Goal: Check status: Check status

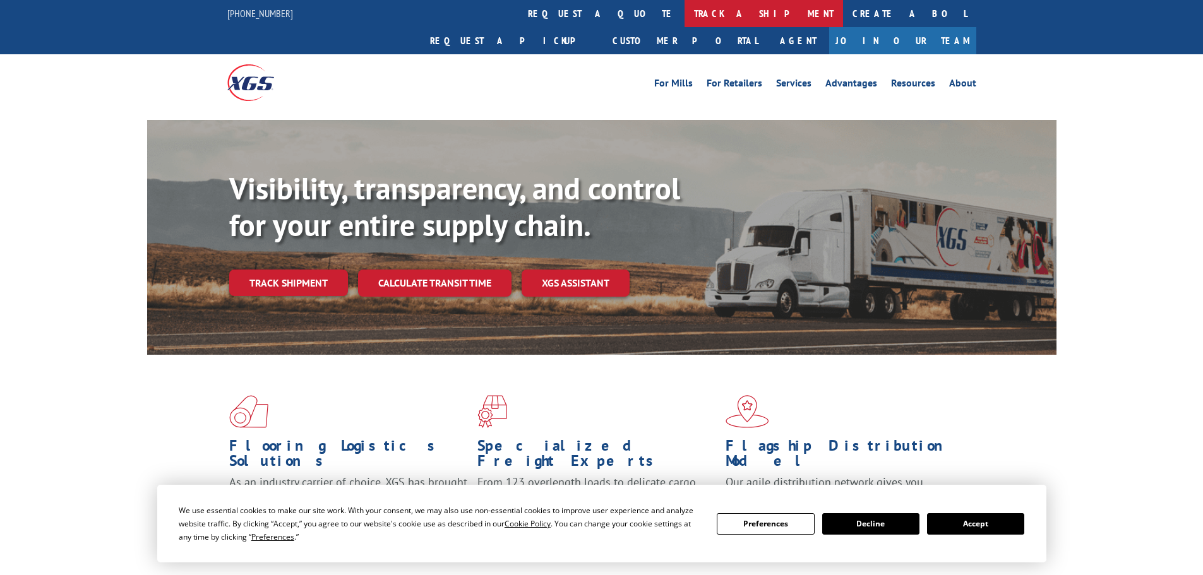
click at [685, 21] on link "track a shipment" at bounding box center [764, 13] width 159 height 27
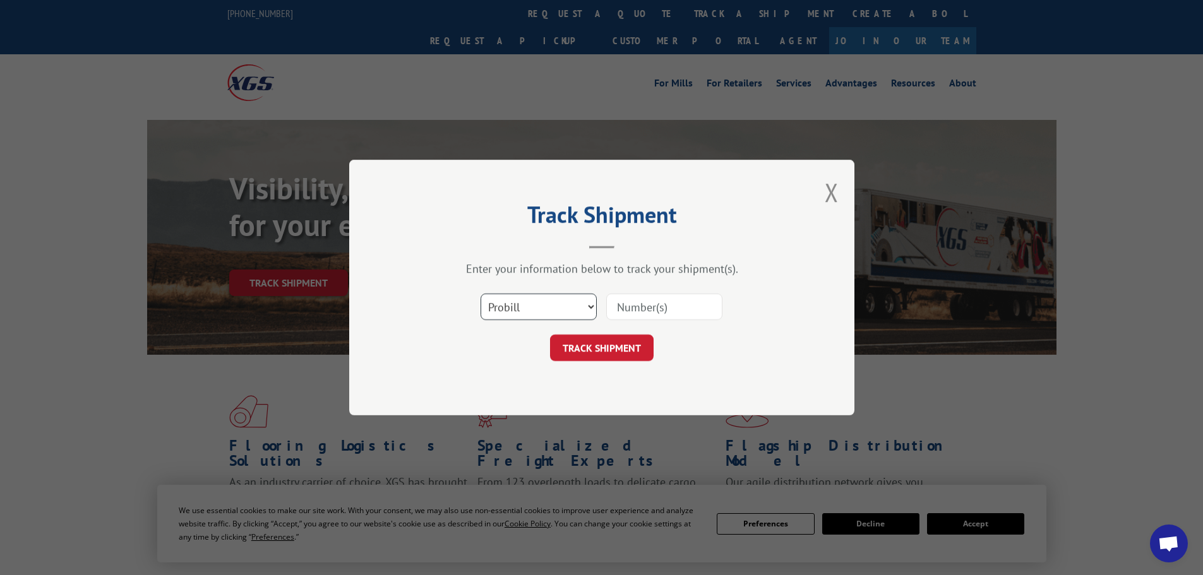
click at [542, 309] on select "Select category... Probill BOL PO" at bounding box center [539, 307] width 116 height 27
select select "po"
click at [481, 294] on select "Select category... Probill BOL PO" at bounding box center [539, 307] width 116 height 27
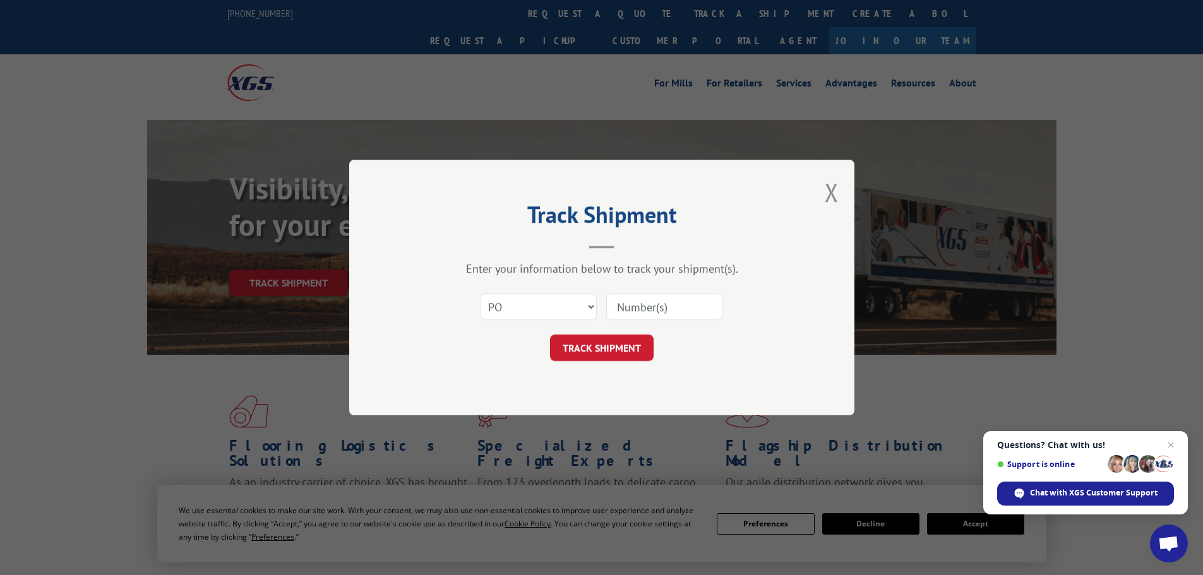
click at [647, 311] on input at bounding box center [664, 307] width 116 height 27
paste input "07533989"
type input "07533989"
click at [626, 343] on button "TRACK SHIPMENT" at bounding box center [602, 348] width 104 height 27
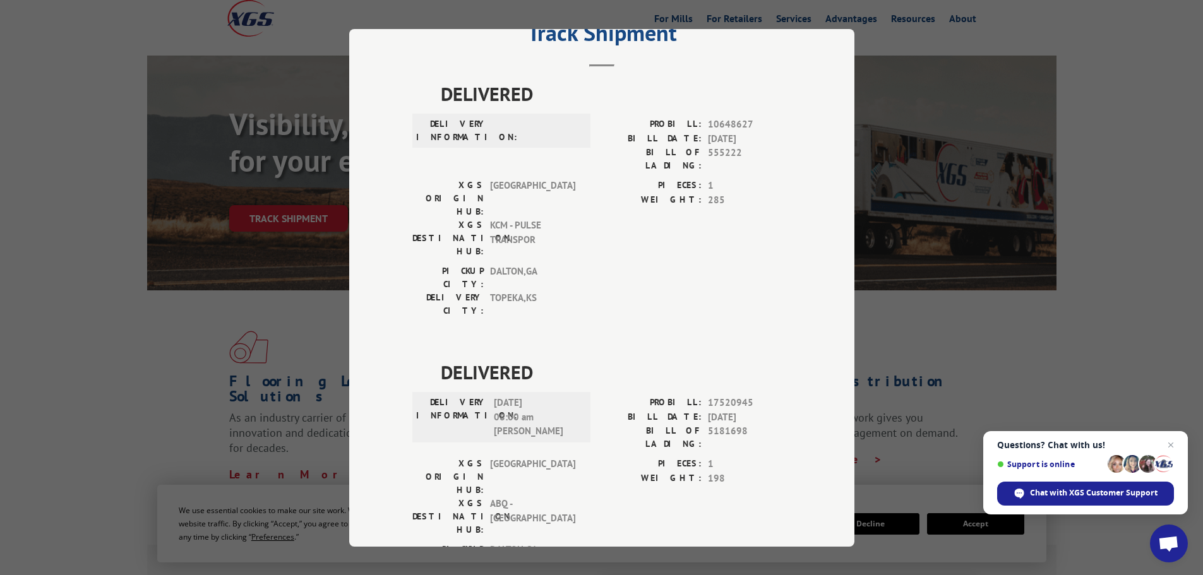
scroll to position [126, 0]
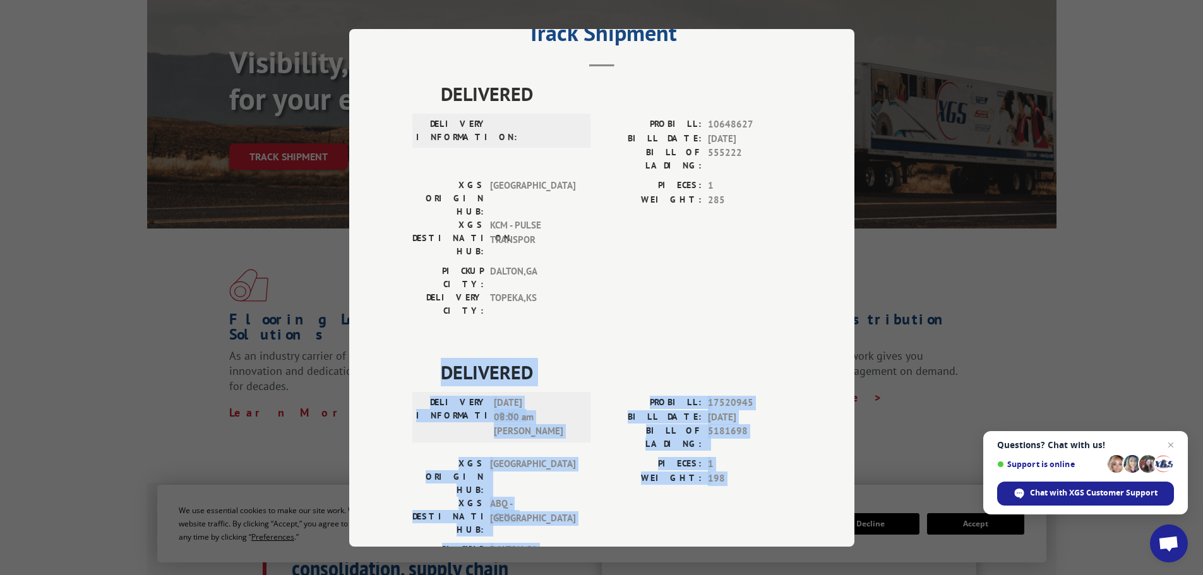
drag, startPoint x: 438, startPoint y: 299, endPoint x: 704, endPoint y: 455, distance: 307.9
click at [704, 455] on div "DELIVERED DELIVERY INFORMATION: [DATE] 08:00 am [PERSON_NAME]: 17520945 BILL DA…" at bounding box center [601, 480] width 379 height 244
copy div "DELIVERED DELIVERY INFORMATION: [DATE] 08:00 am [PERSON_NAME]: 17520945 BILL DA…"
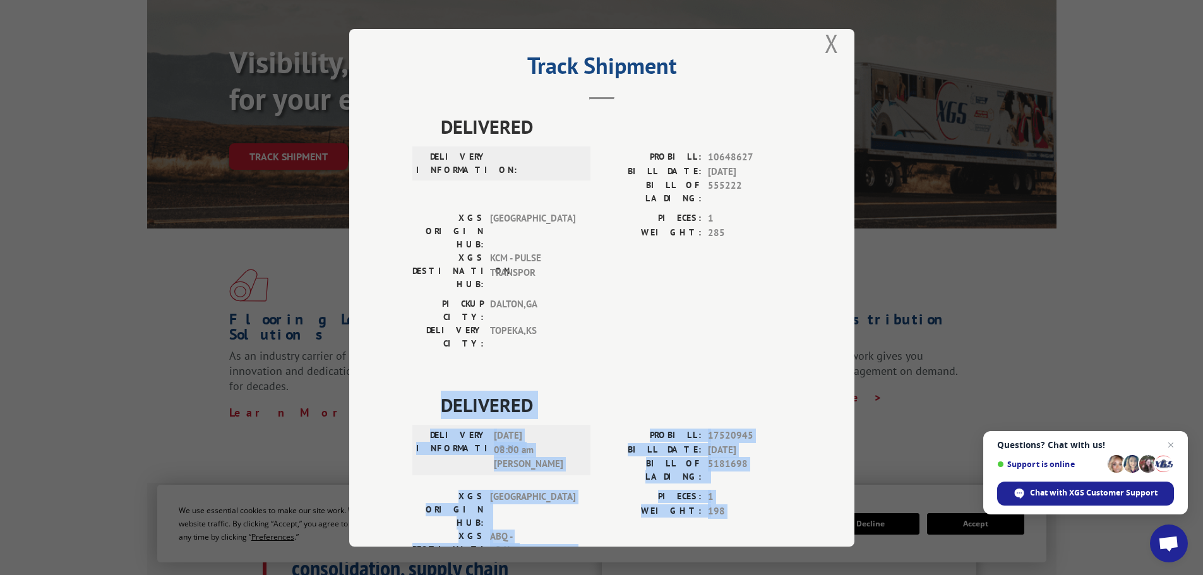
scroll to position [0, 0]
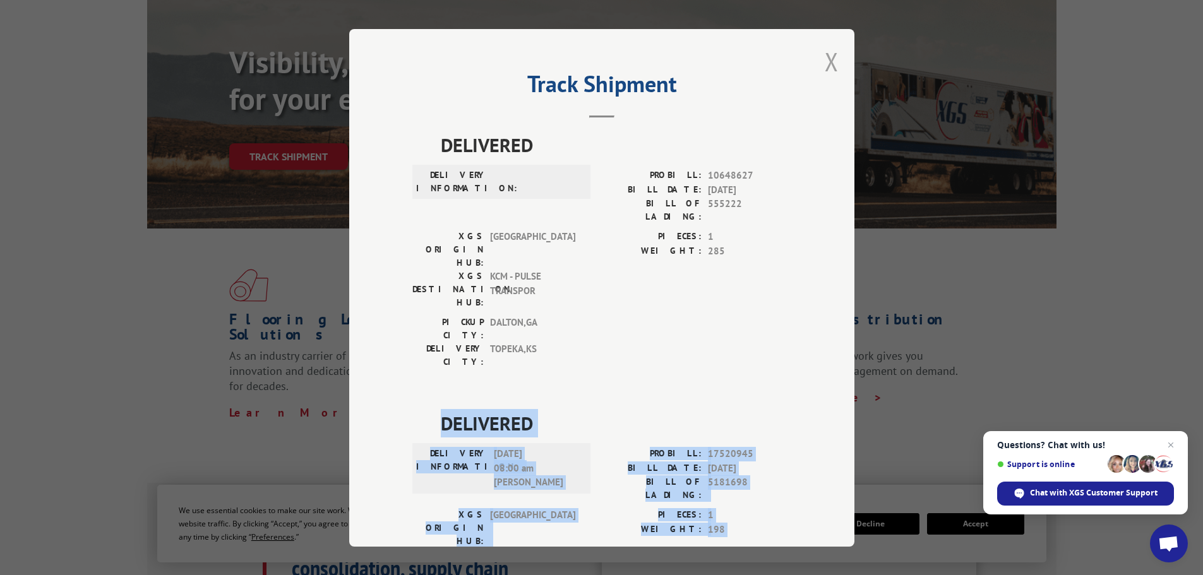
drag, startPoint x: 833, startPoint y: 66, endPoint x: 755, endPoint y: 44, distance: 80.8
click at [833, 66] on button "Close modal" at bounding box center [832, 61] width 14 height 33
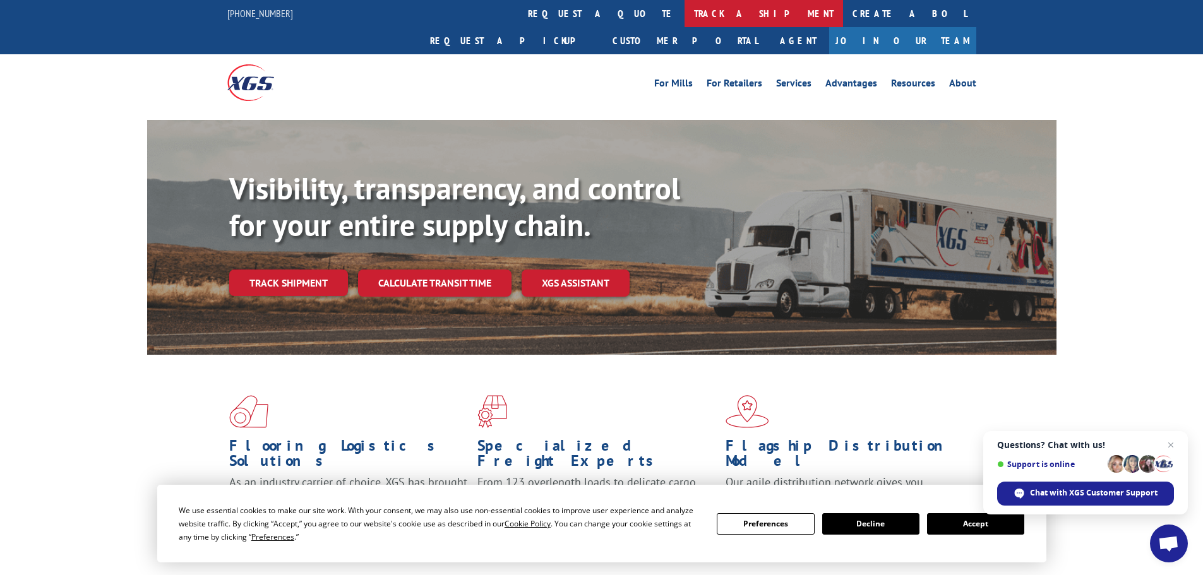
click at [685, 20] on link "track a shipment" at bounding box center [764, 13] width 159 height 27
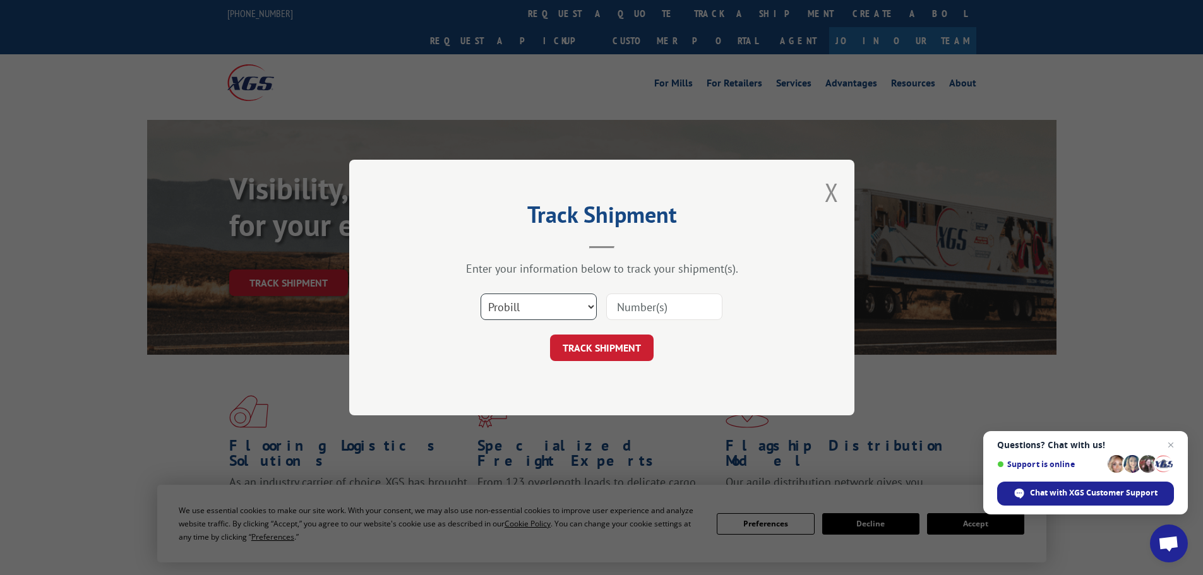
click at [547, 308] on select "Select category... Probill BOL PO" at bounding box center [539, 307] width 116 height 27
select select "po"
click at [481, 294] on select "Select category... Probill BOL PO" at bounding box center [539, 307] width 116 height 27
click at [625, 304] on input at bounding box center [664, 307] width 116 height 27
paste input "07534001"
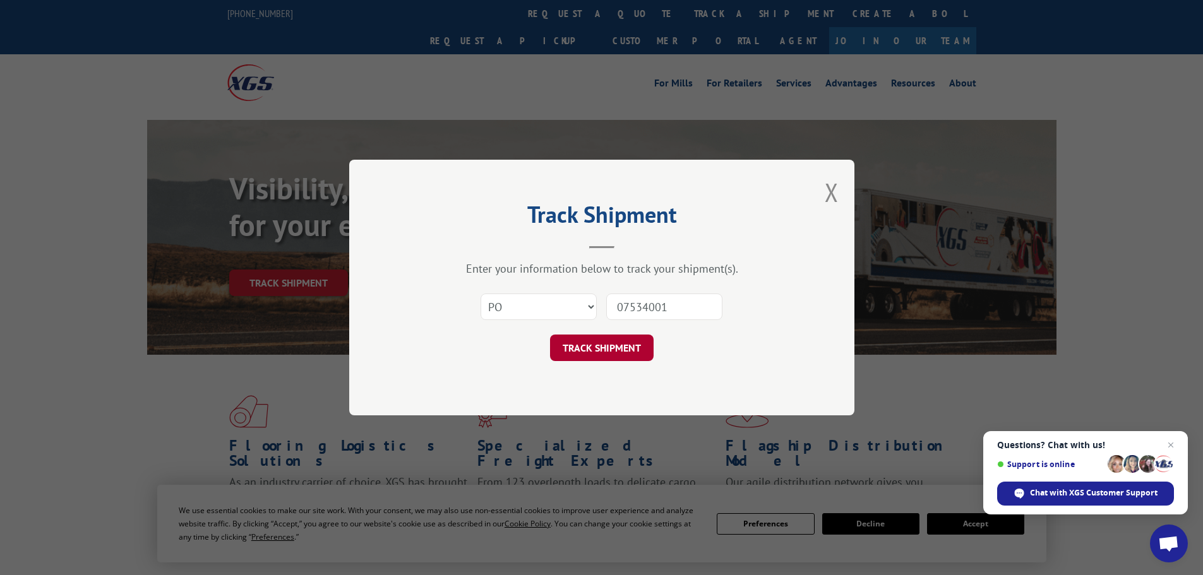
type input "07534001"
click at [630, 342] on button "TRACK SHIPMENT" at bounding box center [602, 348] width 104 height 27
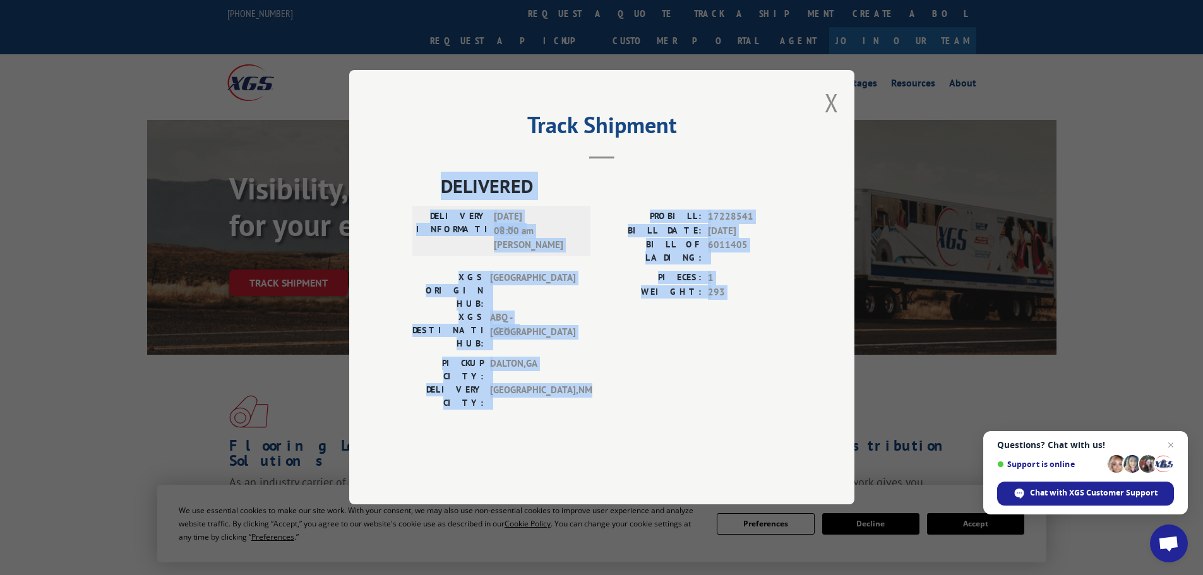
drag, startPoint x: 444, startPoint y: 224, endPoint x: 652, endPoint y: 406, distance: 276.6
click at [652, 406] on div "DELIVERED DELIVERY INFORMATION: [DATE] 08:00 am [PERSON_NAME]: 17228541 BILL DA…" at bounding box center [601, 311] width 379 height 279
copy div "DELIVERED DELIVERY INFORMATION: [DATE] 08:00 am [PERSON_NAME]: 17228541 BILL DA…"
click at [835, 119] on button "Close modal" at bounding box center [832, 102] width 14 height 33
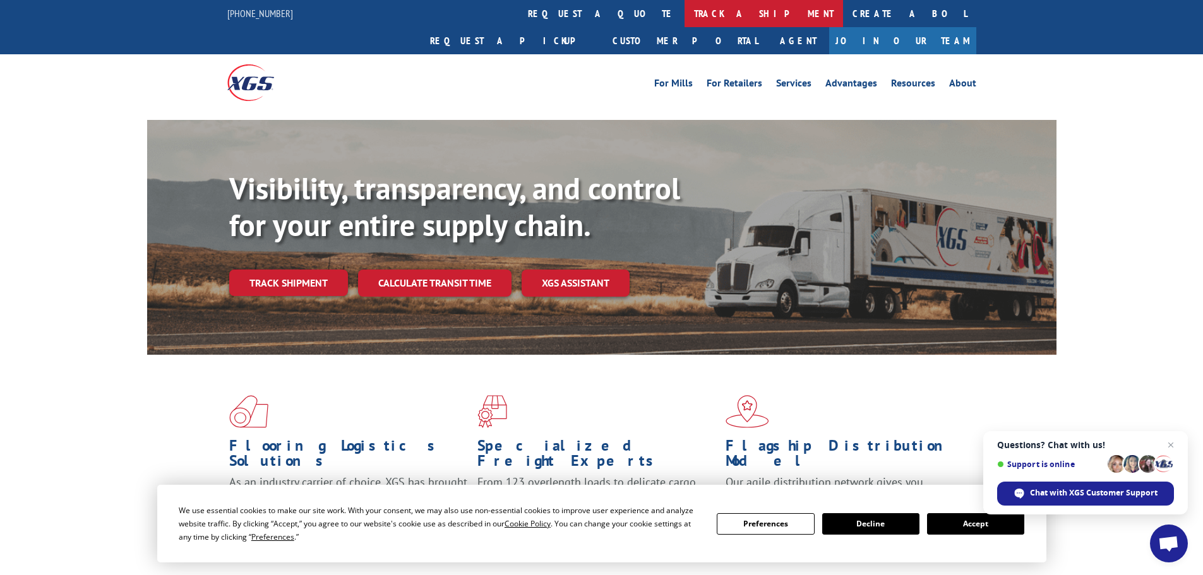
click at [685, 9] on link "track a shipment" at bounding box center [764, 13] width 159 height 27
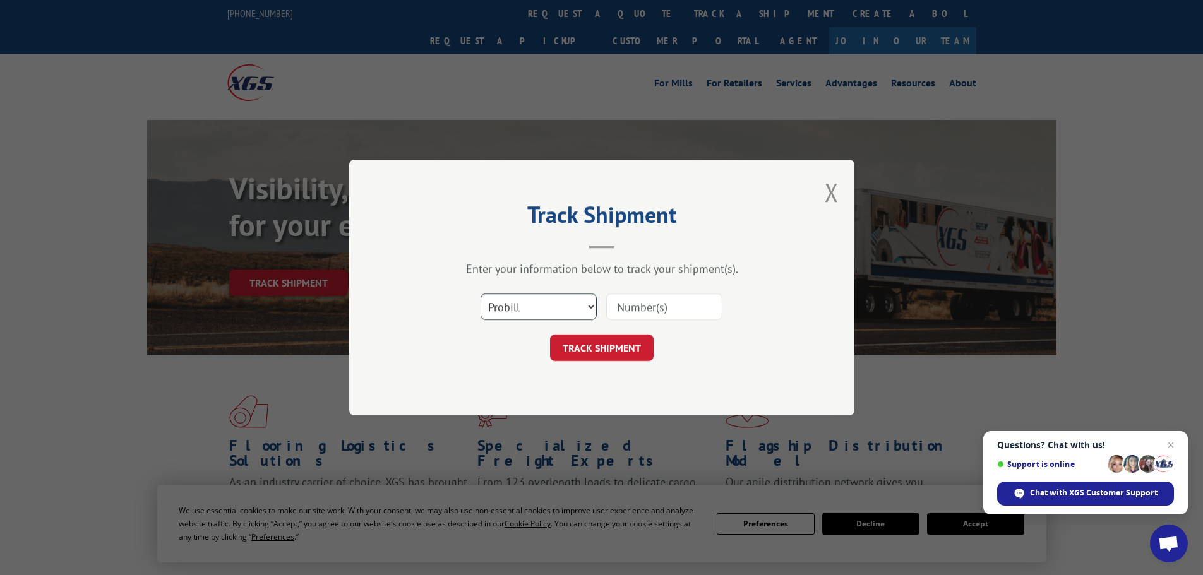
click at [565, 309] on select "Select category... Probill BOL PO" at bounding box center [539, 307] width 116 height 27
select select "po"
click at [481, 294] on select "Select category... Probill BOL PO" at bounding box center [539, 307] width 116 height 27
click at [636, 310] on input at bounding box center [664, 307] width 116 height 27
paste input "07534002"
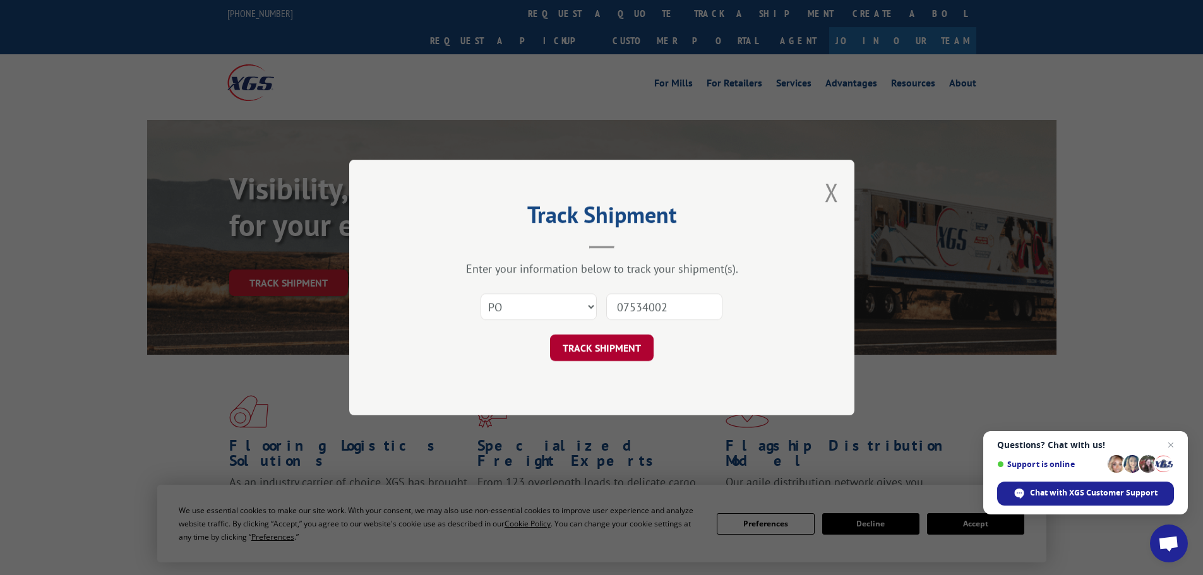
type input "07534002"
click at [613, 351] on button "TRACK SHIPMENT" at bounding box center [602, 348] width 104 height 27
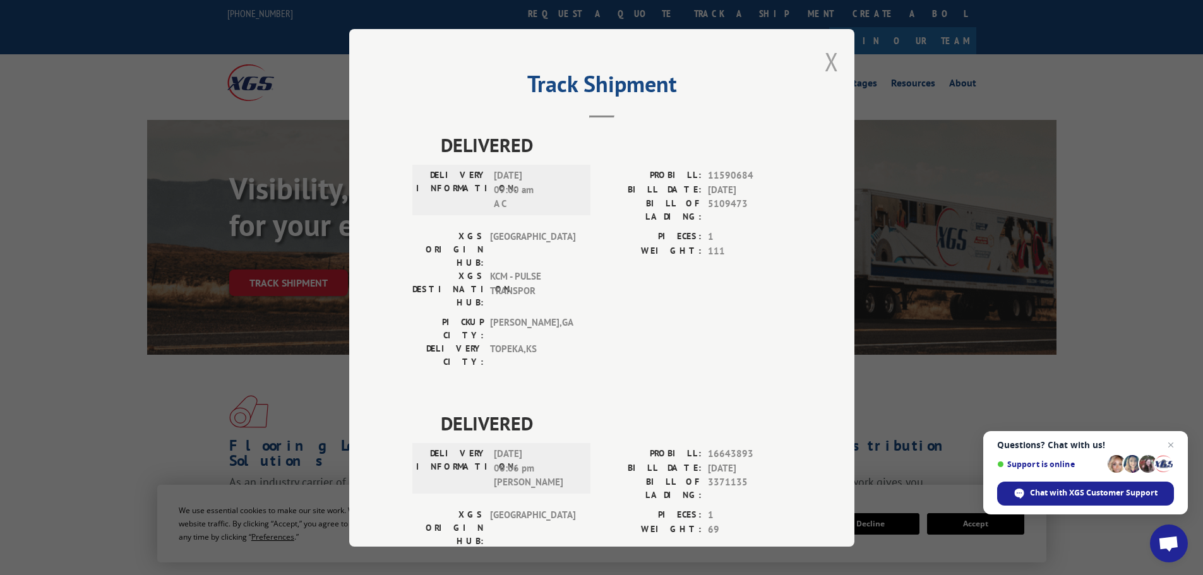
click at [826, 57] on button "Close modal" at bounding box center [832, 61] width 14 height 33
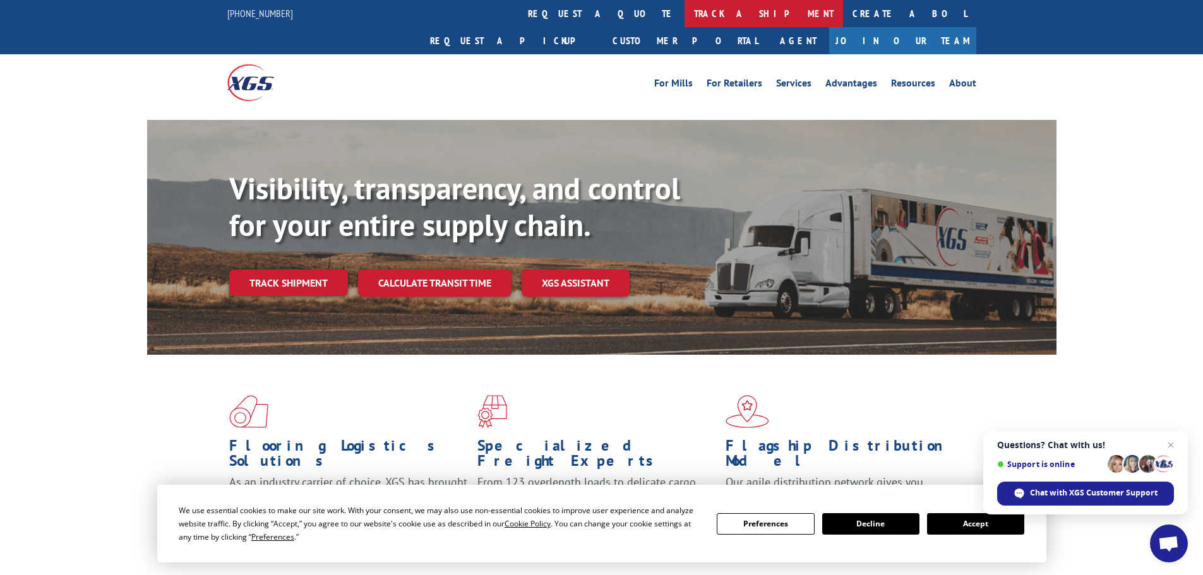
click at [685, 17] on link "track a shipment" at bounding box center [764, 13] width 159 height 27
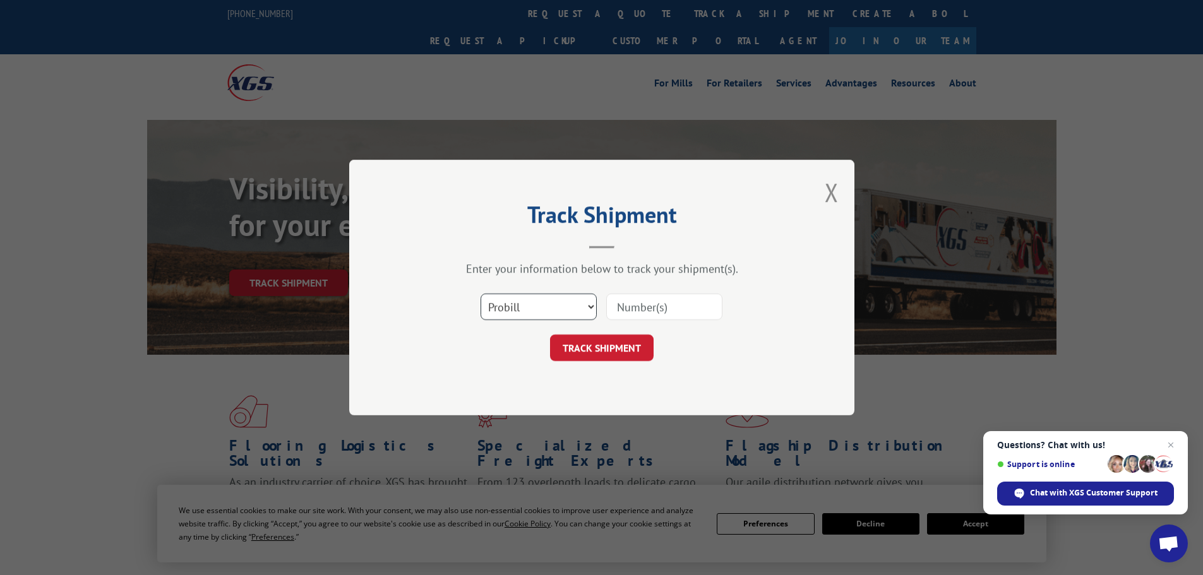
click at [537, 304] on select "Select category... Probill BOL PO" at bounding box center [539, 307] width 116 height 27
select select "po"
click at [481, 294] on select "Select category... Probill BOL PO" at bounding box center [539, 307] width 116 height 27
click at [669, 308] on input at bounding box center [664, 307] width 116 height 27
paste input "07534002"
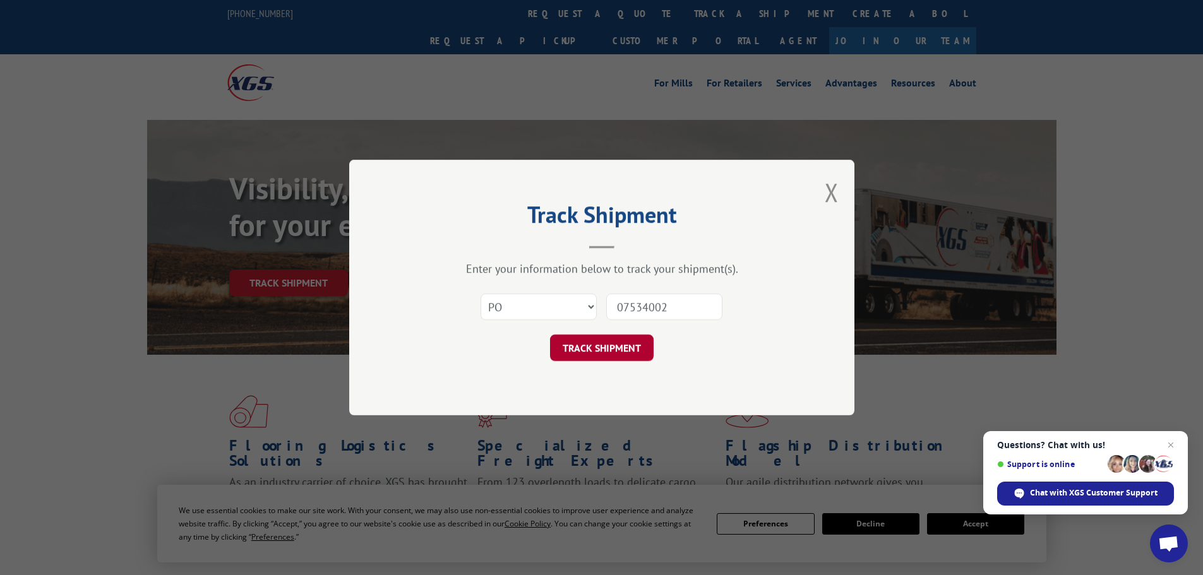
type input "07534002"
click at [581, 359] on button "TRACK SHIPMENT" at bounding box center [602, 348] width 104 height 27
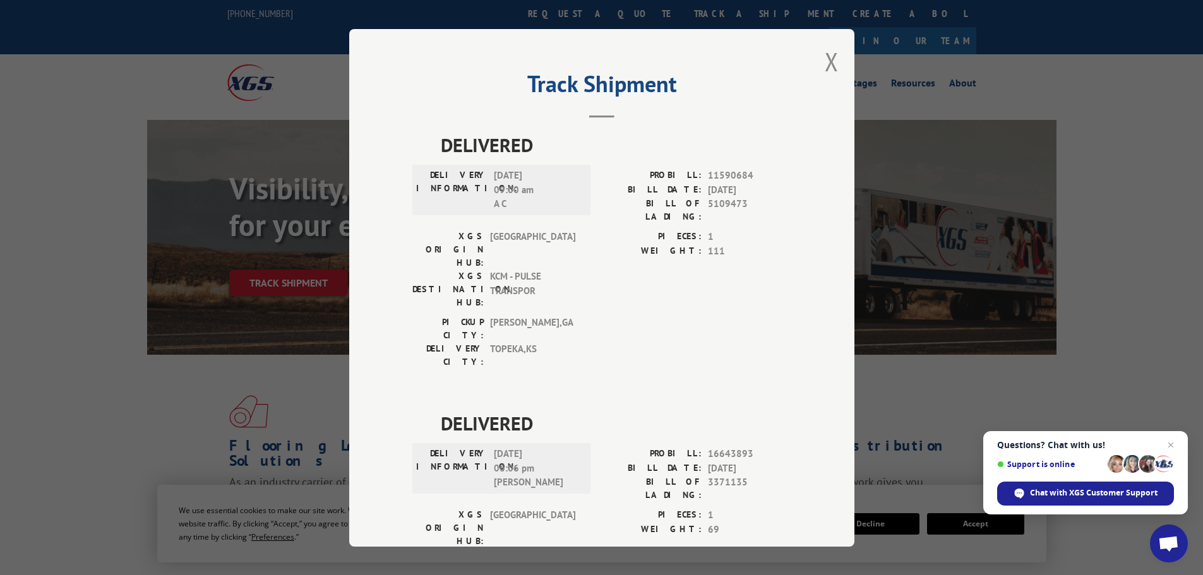
click at [837, 66] on div "Track Shipment DELIVERED DELIVERY INFORMATION: [DATE] 09:00 am A C PROBILL: 115…" at bounding box center [601, 288] width 505 height 518
click at [827, 56] on button "Close modal" at bounding box center [832, 61] width 14 height 33
